Goal: Information Seeking & Learning: Learn about a topic

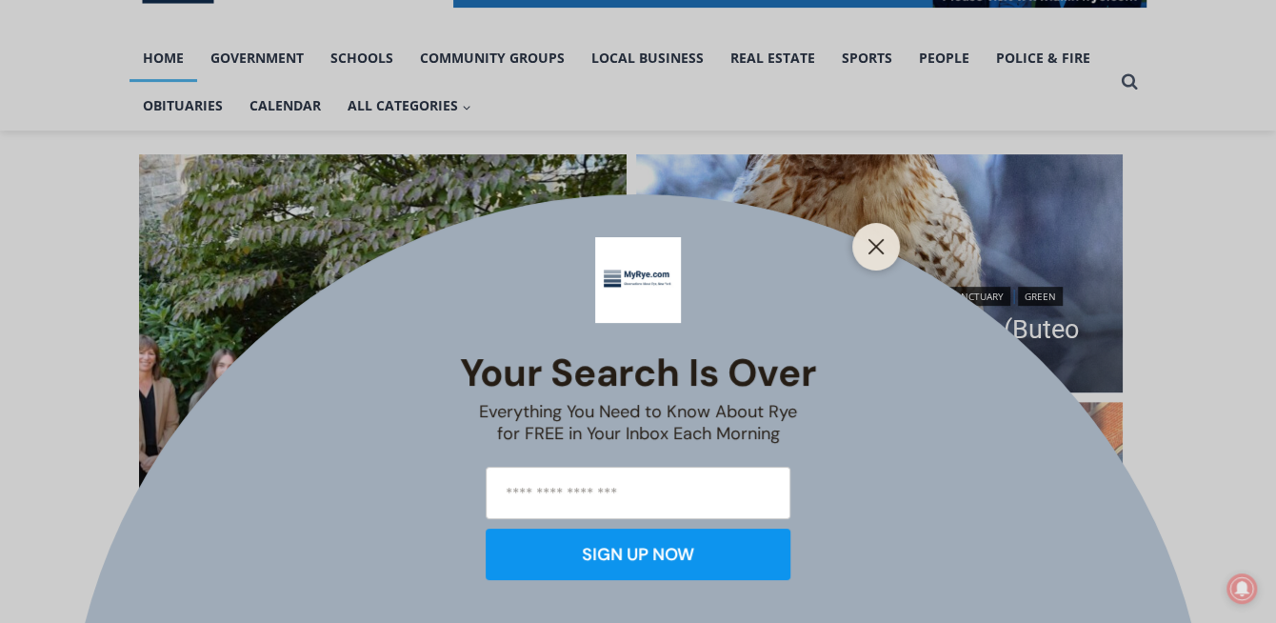
scroll to position [415, 0]
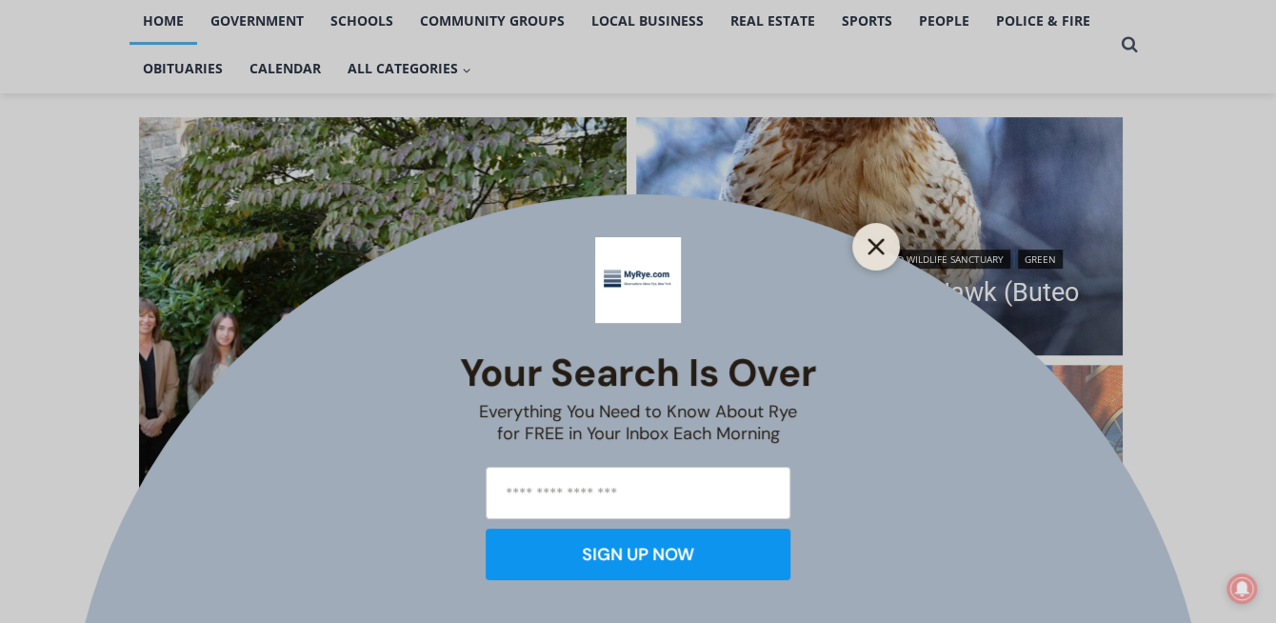
click at [872, 247] on icon "Close" at bounding box center [875, 246] width 17 height 17
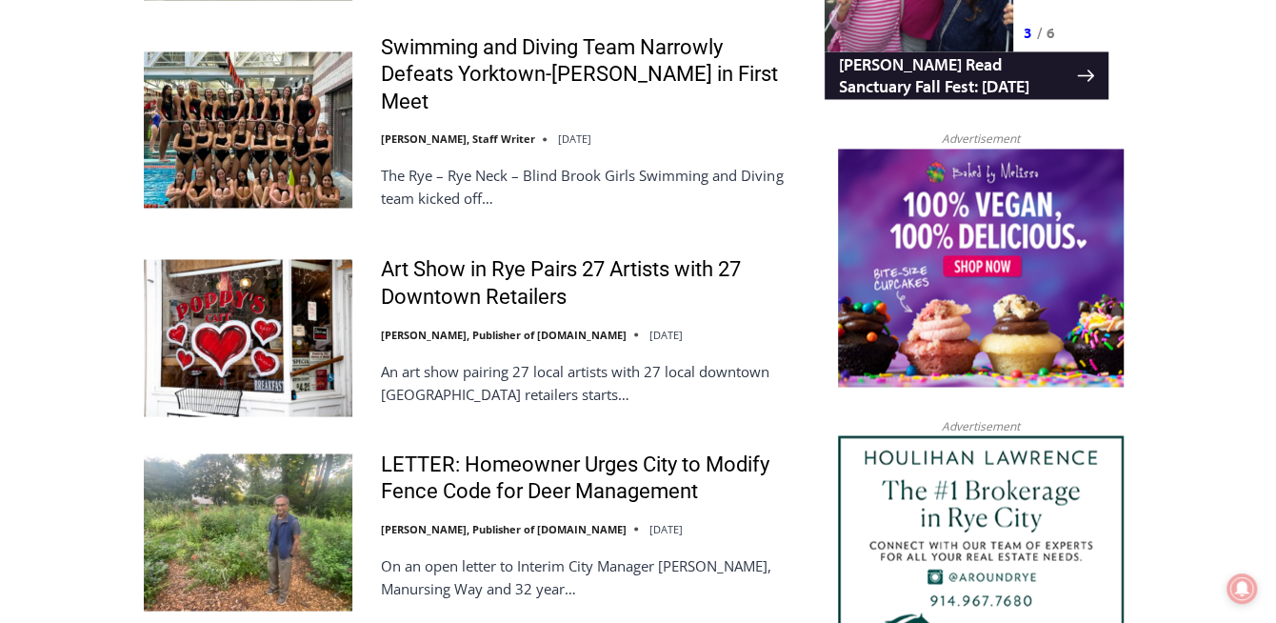
scroll to position [2003, 0]
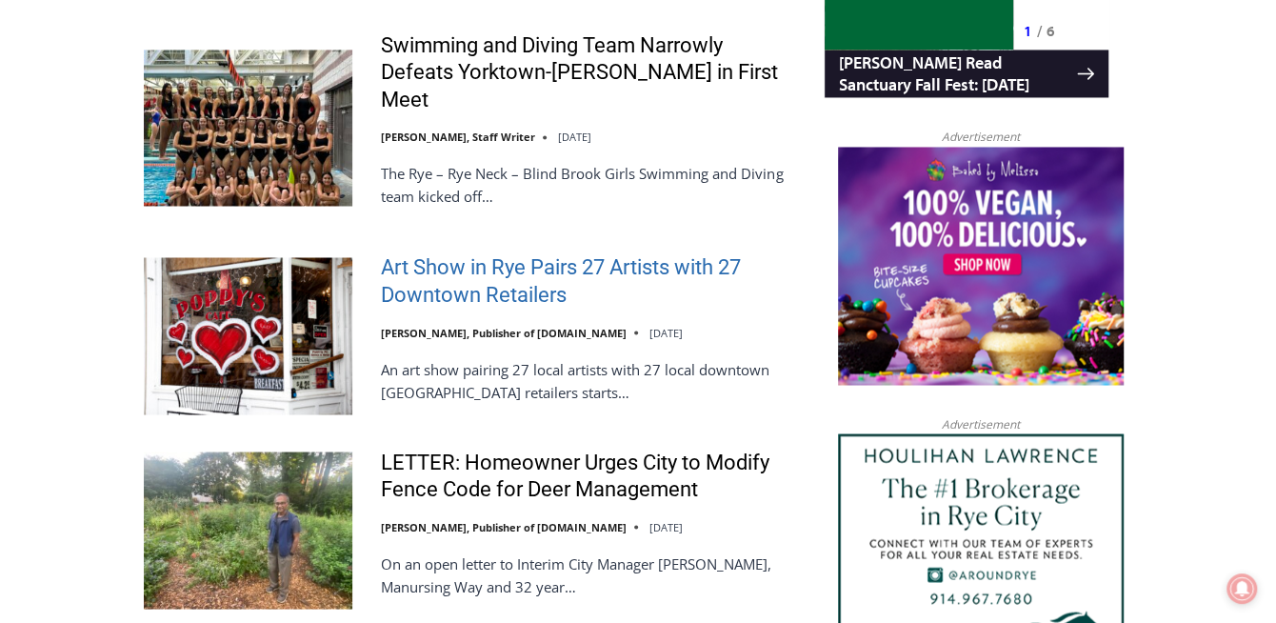
click at [489, 307] on link "Art Show in Rye Pairs 27 Artists with 27 Downtown Retailers" at bounding box center [590, 280] width 418 height 54
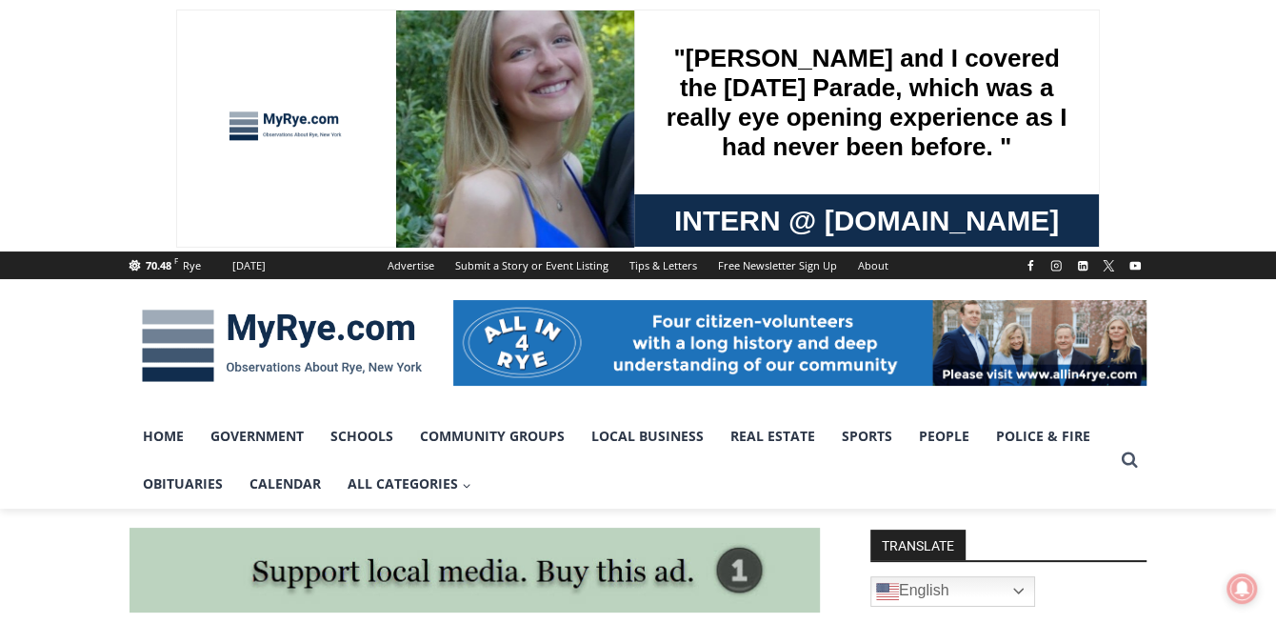
drag, startPoint x: 0, startPoint y: 0, endPoint x: 489, endPoint y: 356, distance: 605.1
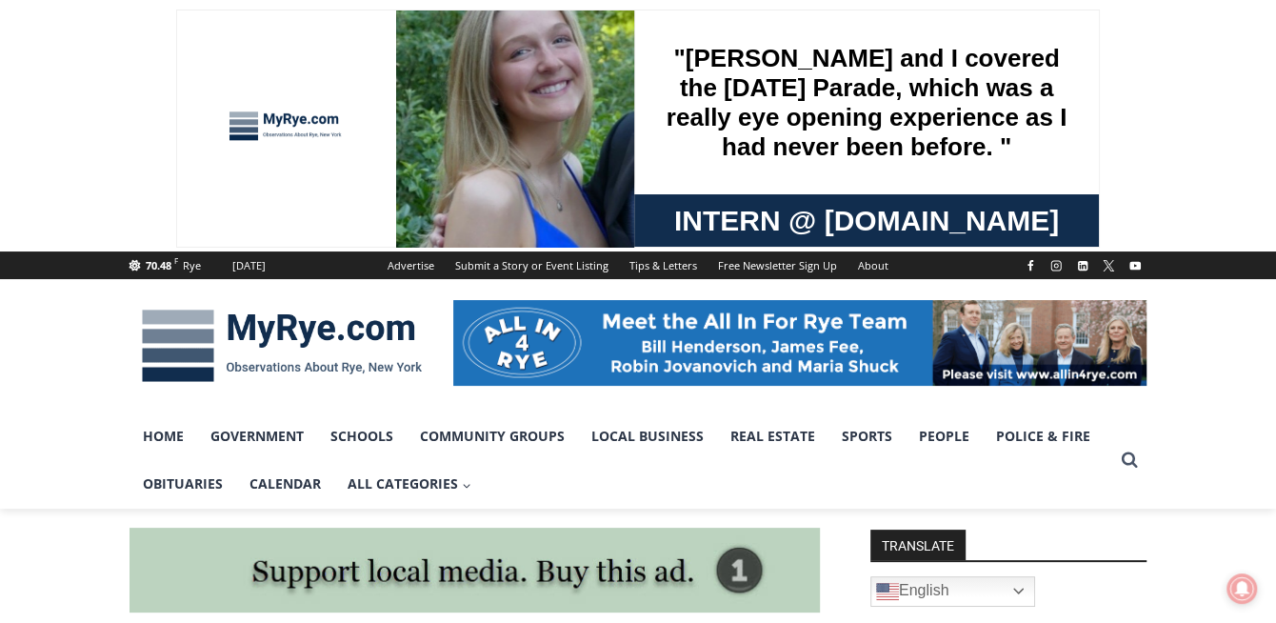
click at [489, 356] on img at bounding box center [799, 343] width 693 height 86
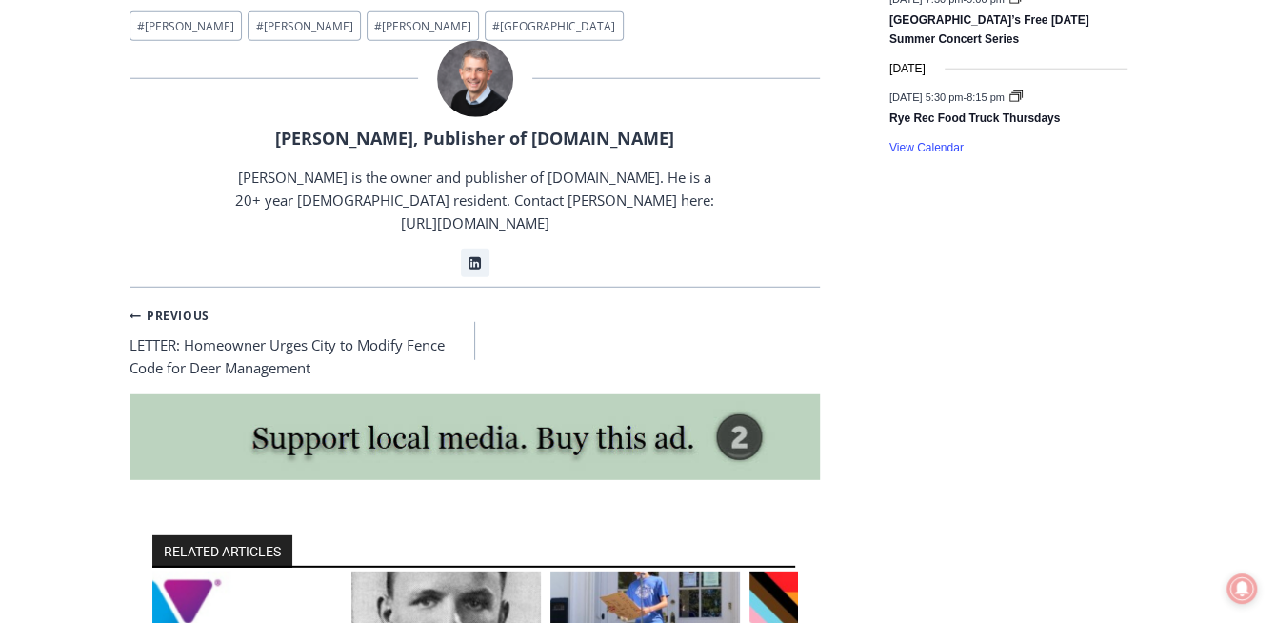
scroll to position [3175, 0]
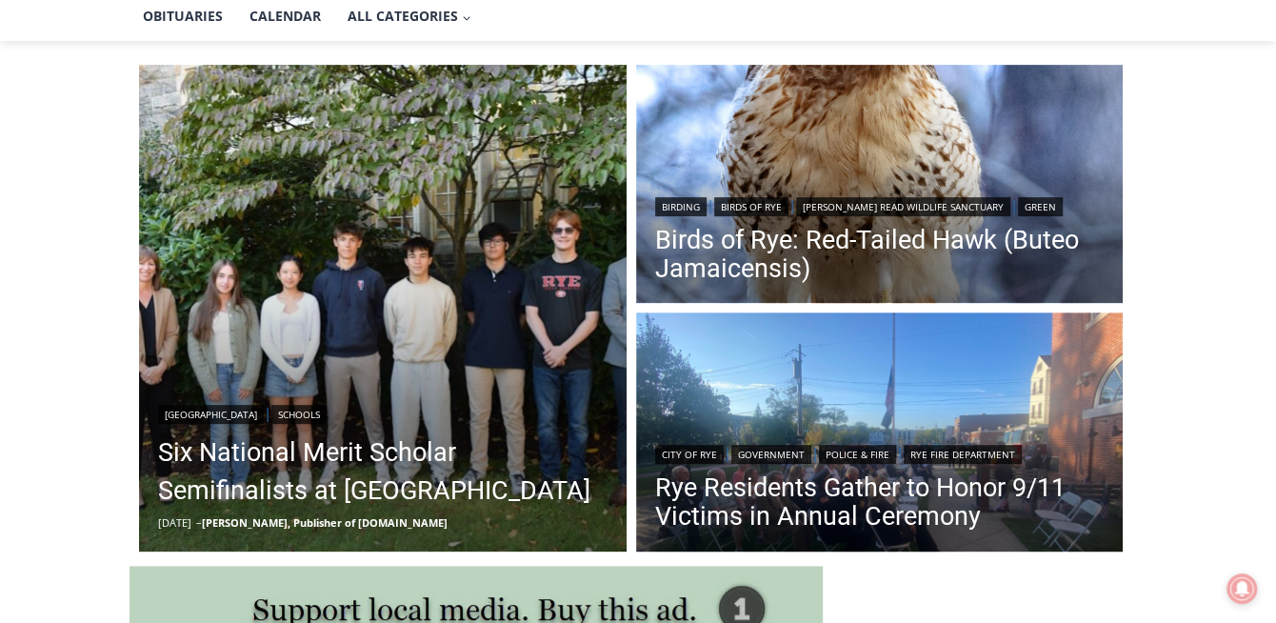
scroll to position [483, 0]
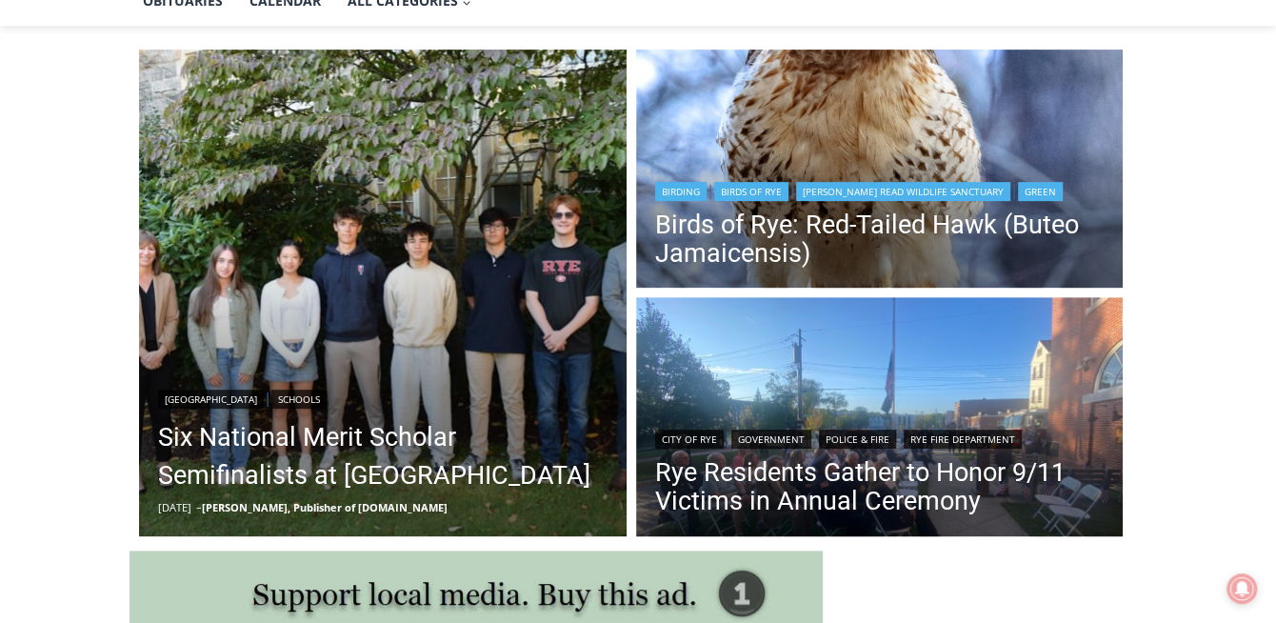
click at [713, 107] on img "Read More Birds of Rye: Red-Tailed Hawk (Buteo Jamaicensis)" at bounding box center [879, 171] width 487 height 244
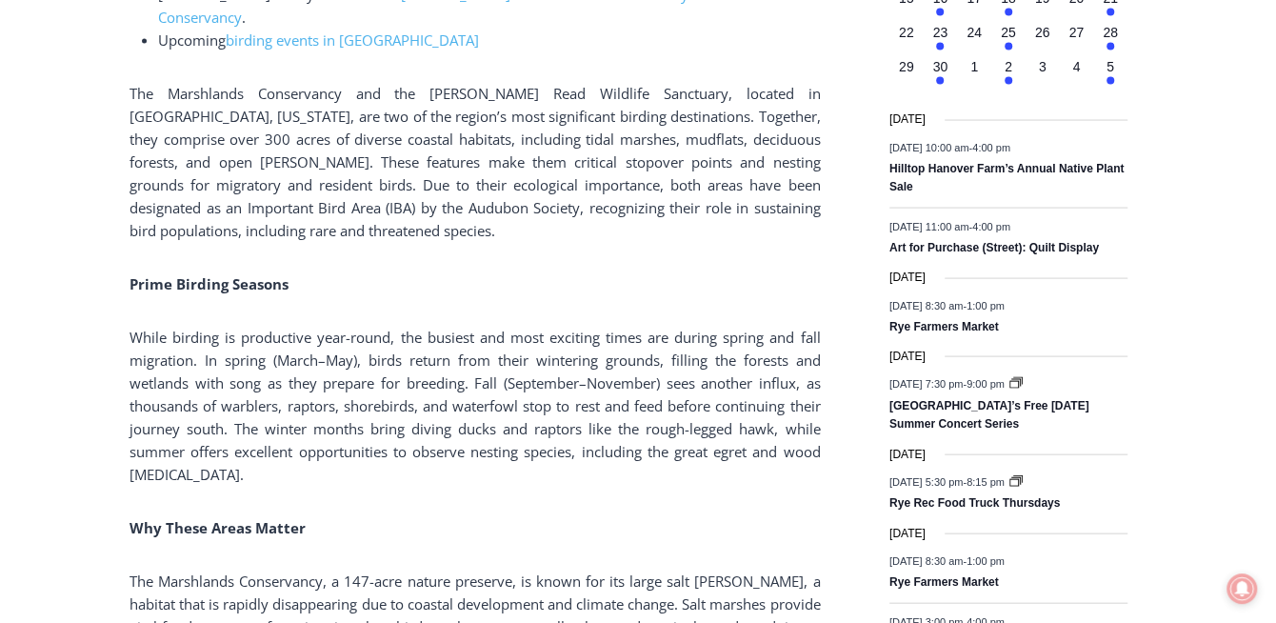
scroll to position [2419, 0]
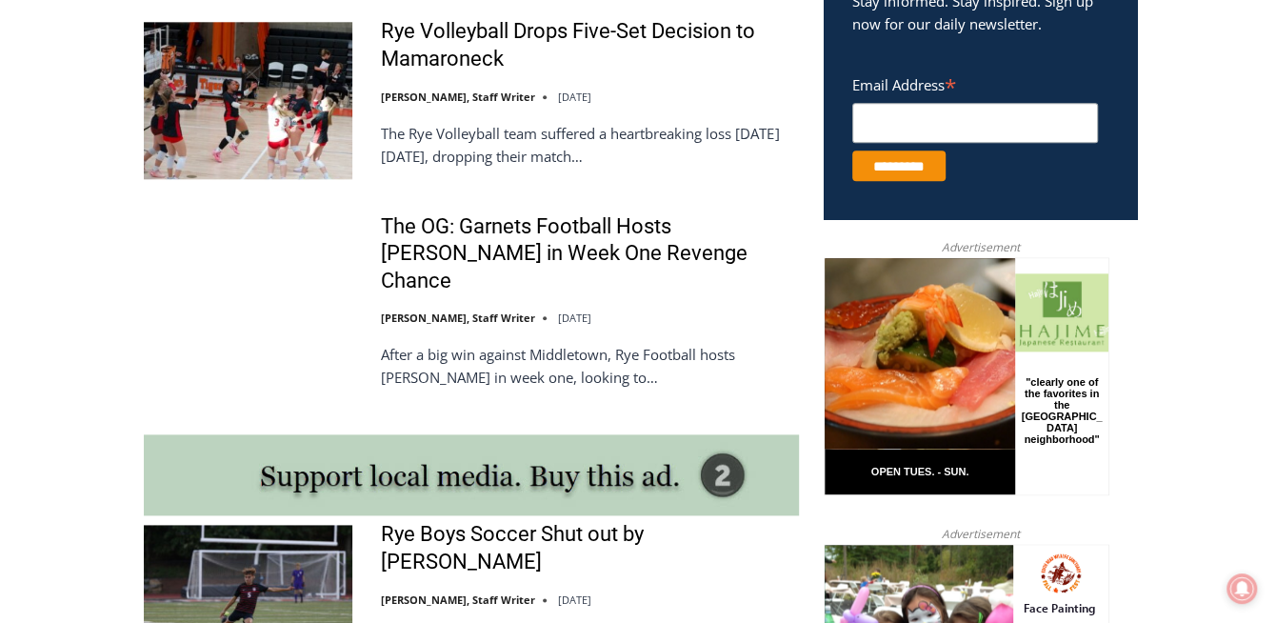
scroll to position [1323, 0]
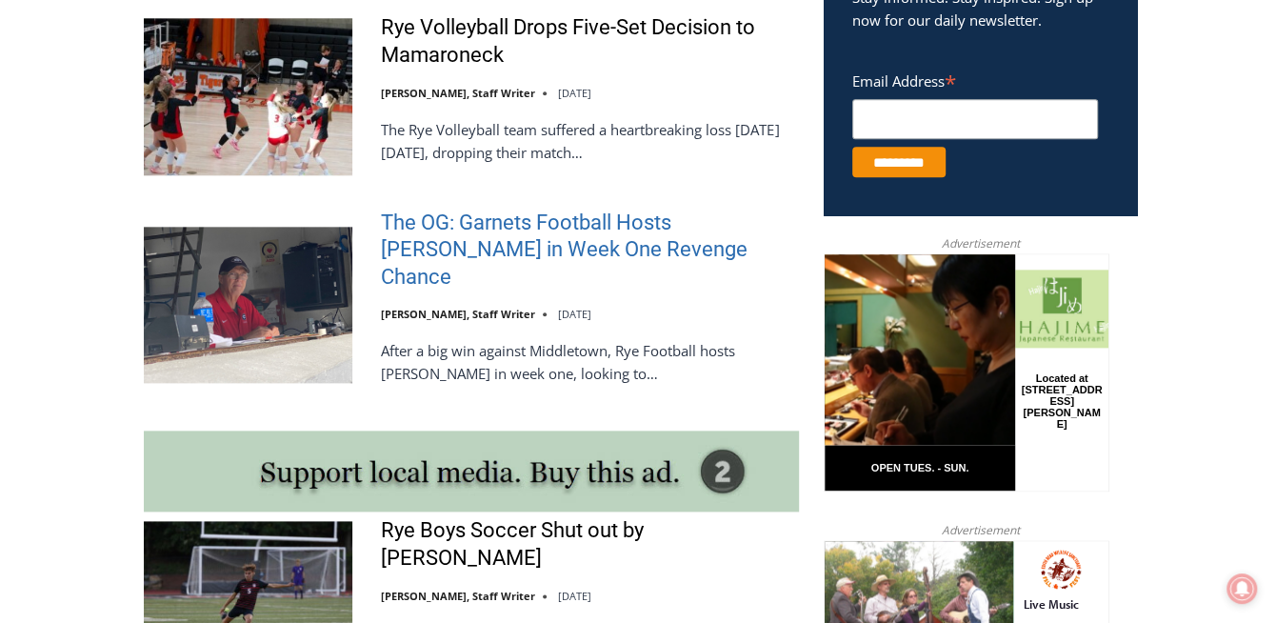
click at [422, 288] on link "The OG: Garnets Football Hosts [PERSON_NAME] in Week One Revenge Chance" at bounding box center [590, 250] width 418 height 82
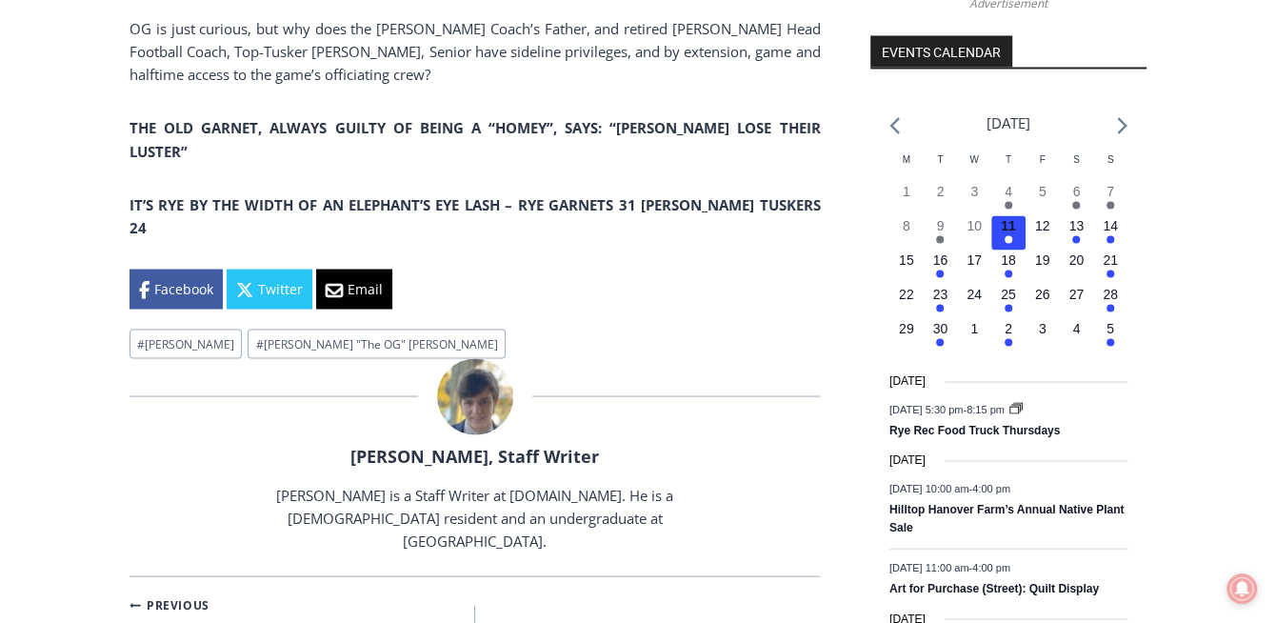
scroll to position [2117, 0]
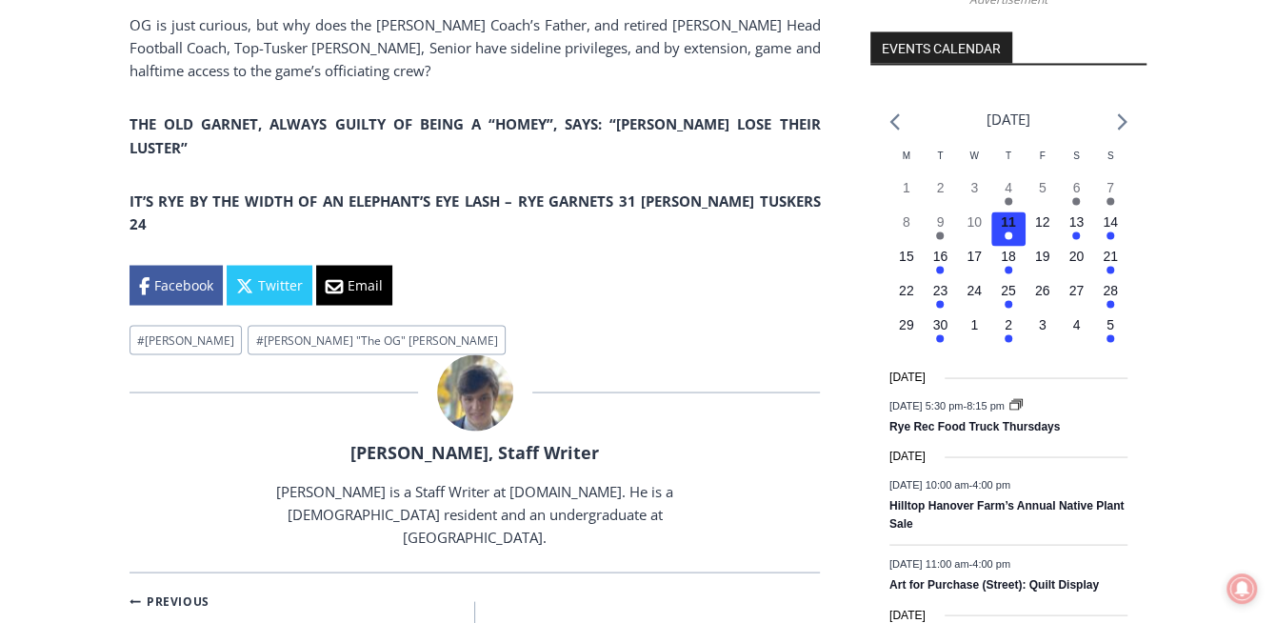
drag, startPoint x: 0, startPoint y: 0, endPoint x: 422, endPoint y: 288, distance: 510.9
click at [422, 288] on div "Facebook Twitter Email" at bounding box center [474, 285] width 690 height 40
